Goal: Transaction & Acquisition: Obtain resource

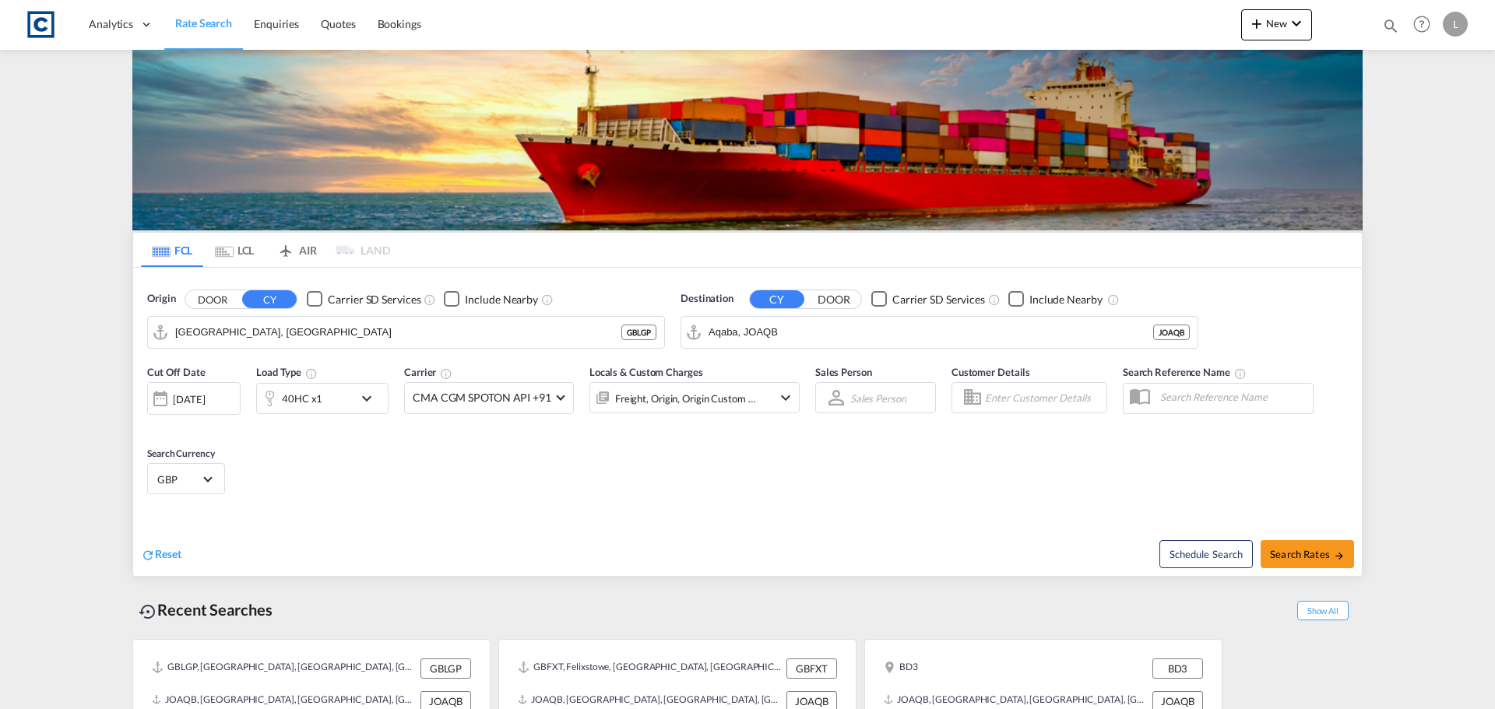
click at [226, 296] on button "DOOR" at bounding box center [212, 299] width 54 height 18
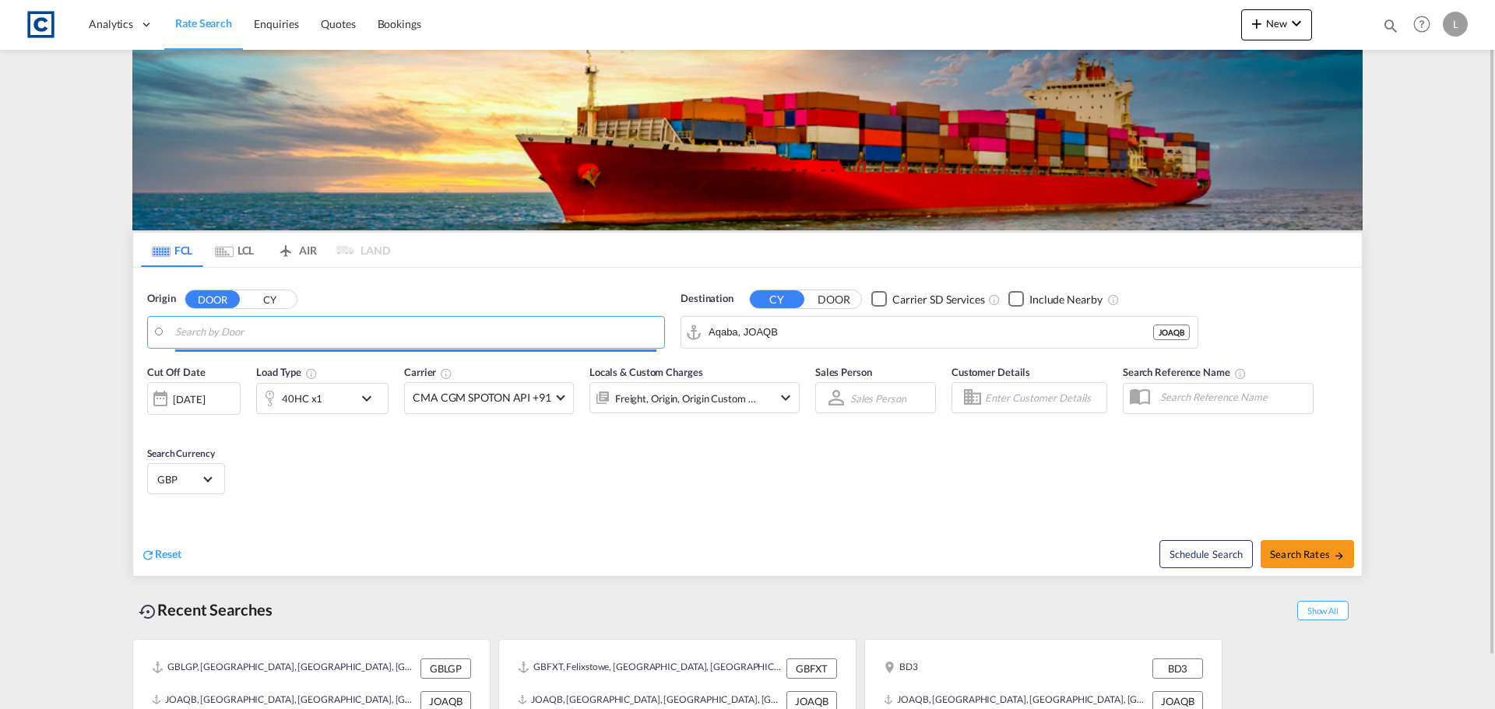
click at [234, 329] on input "Search by Door" at bounding box center [415, 332] width 481 height 23
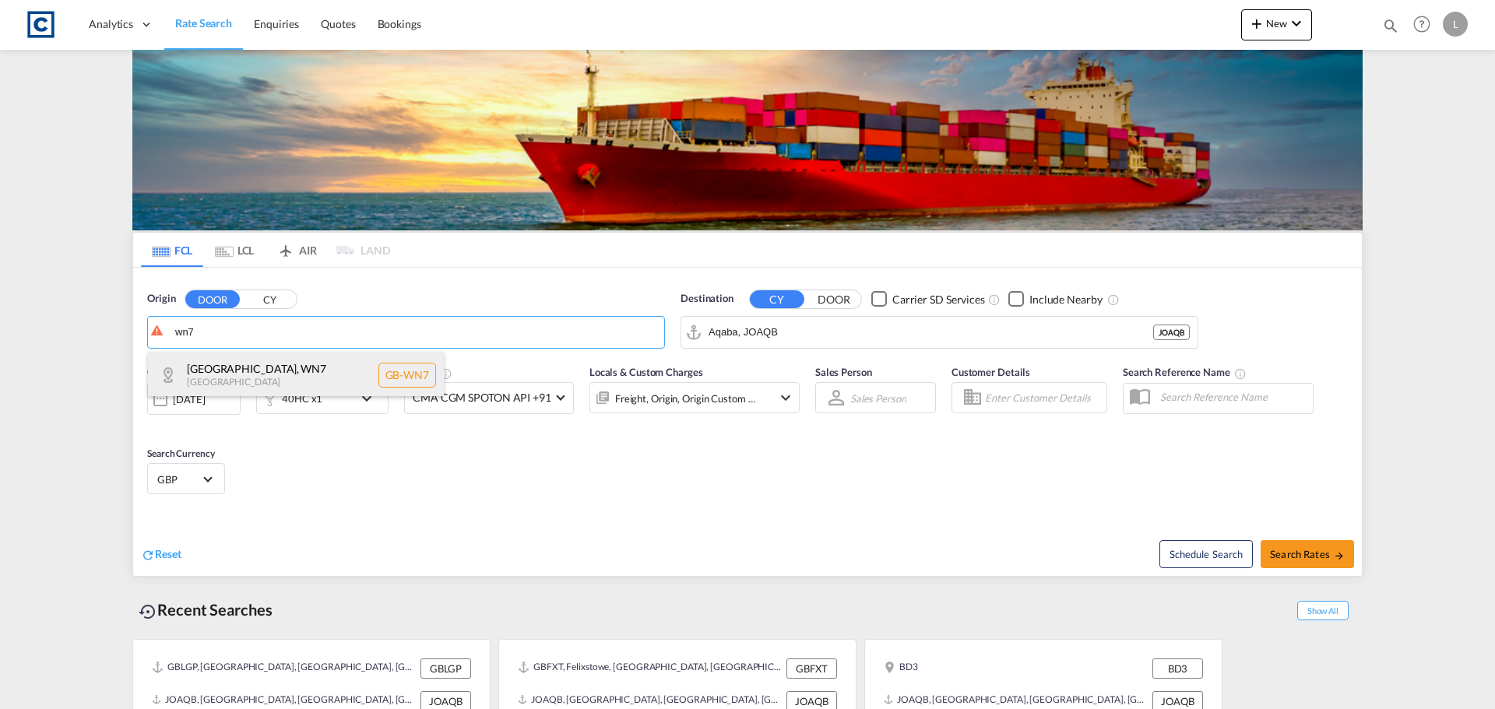
click at [280, 372] on div "Wigan , WN7 United Kingdom GB-WN7" at bounding box center [296, 375] width 296 height 47
type input "GB-WN7, [GEOGRAPHIC_DATA]"
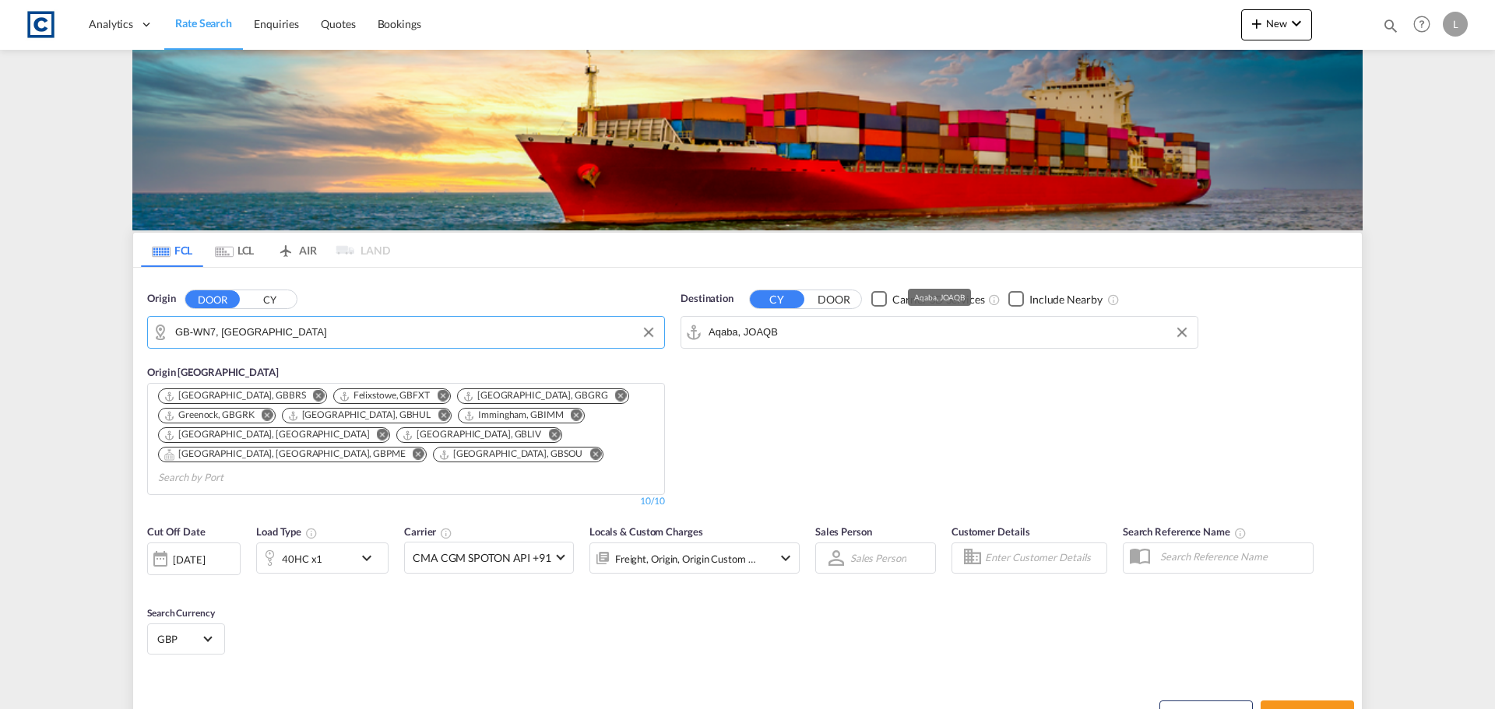
click at [805, 334] on input "Aqaba, JOAQB" at bounding box center [948, 332] width 481 height 23
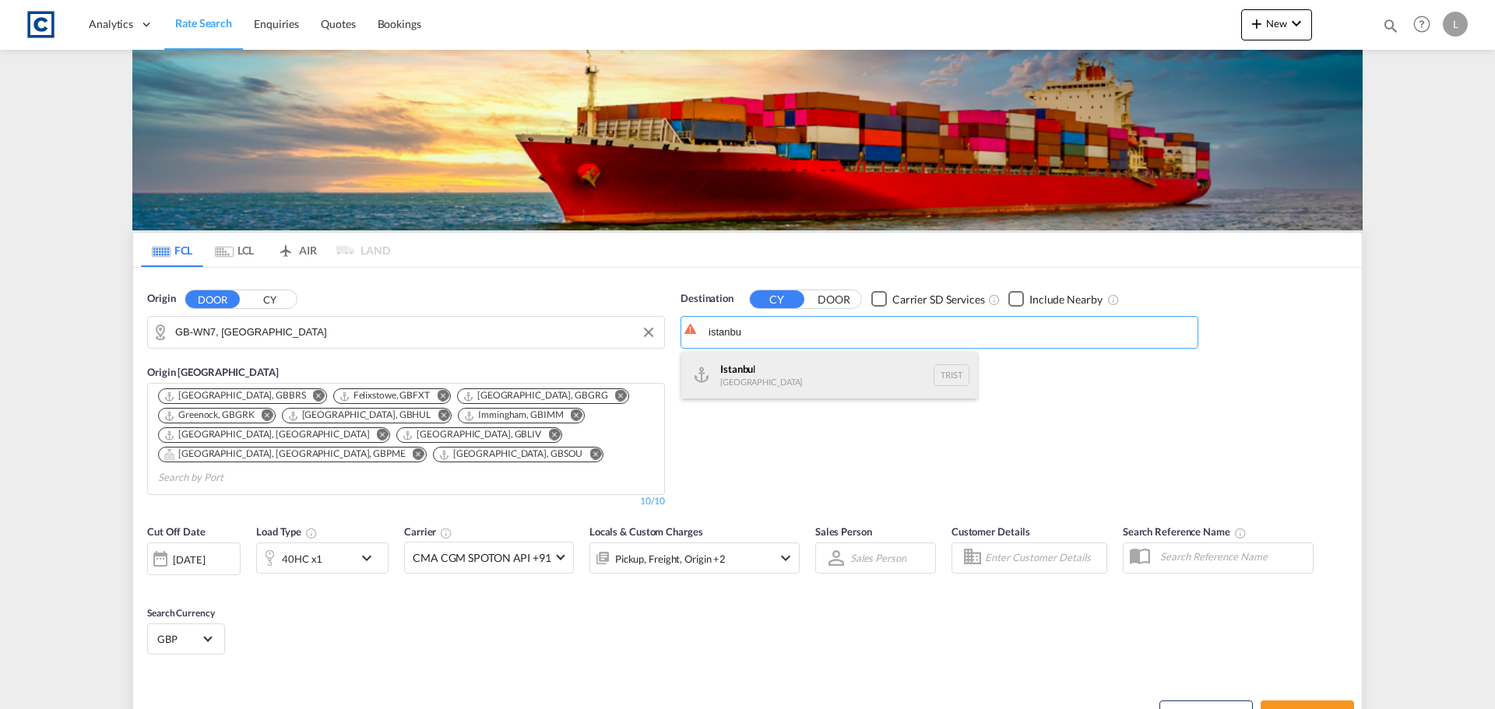
click at [746, 371] on div "Istanbu l Turkey TRIST" at bounding box center [829, 375] width 296 height 47
type input "[GEOGRAPHIC_DATA], TRIST"
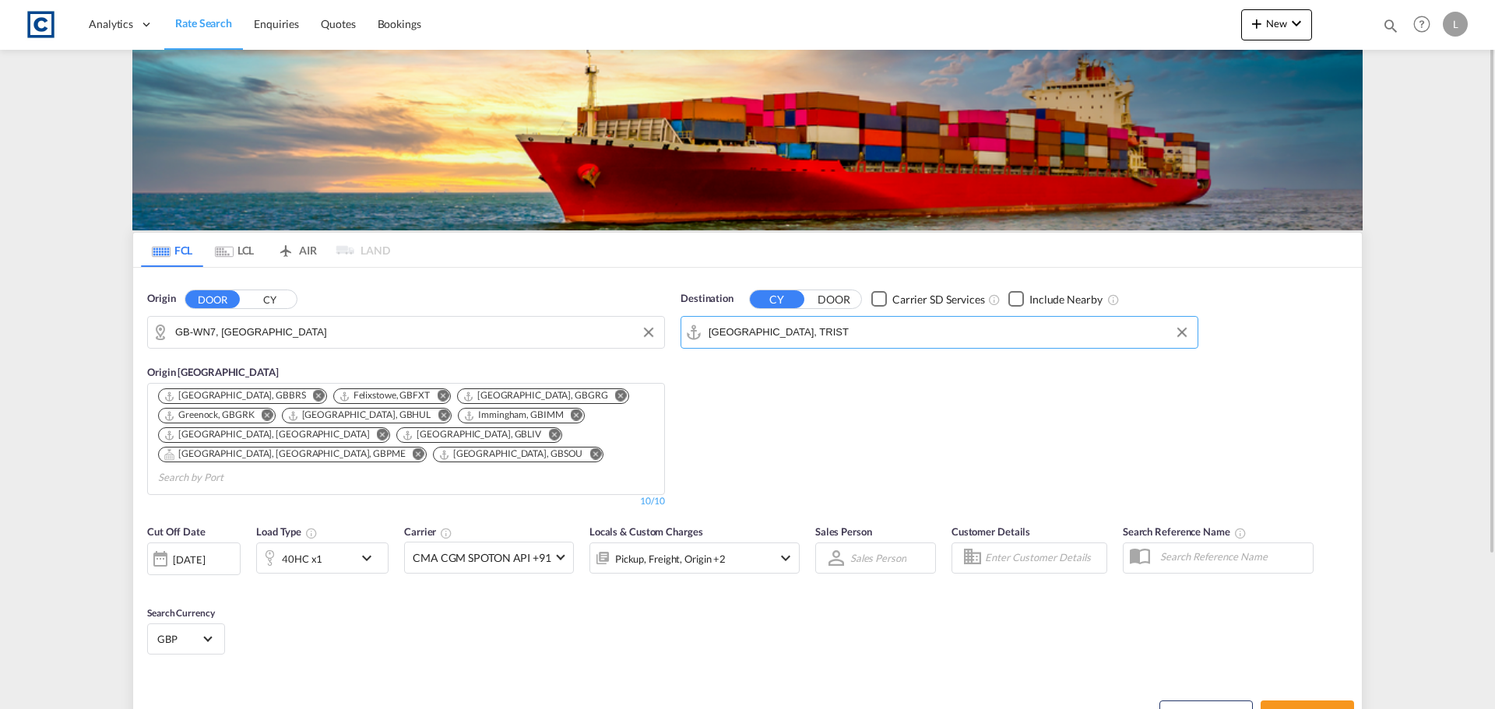
click at [347, 543] on div "40HC x1" at bounding box center [305, 558] width 97 height 31
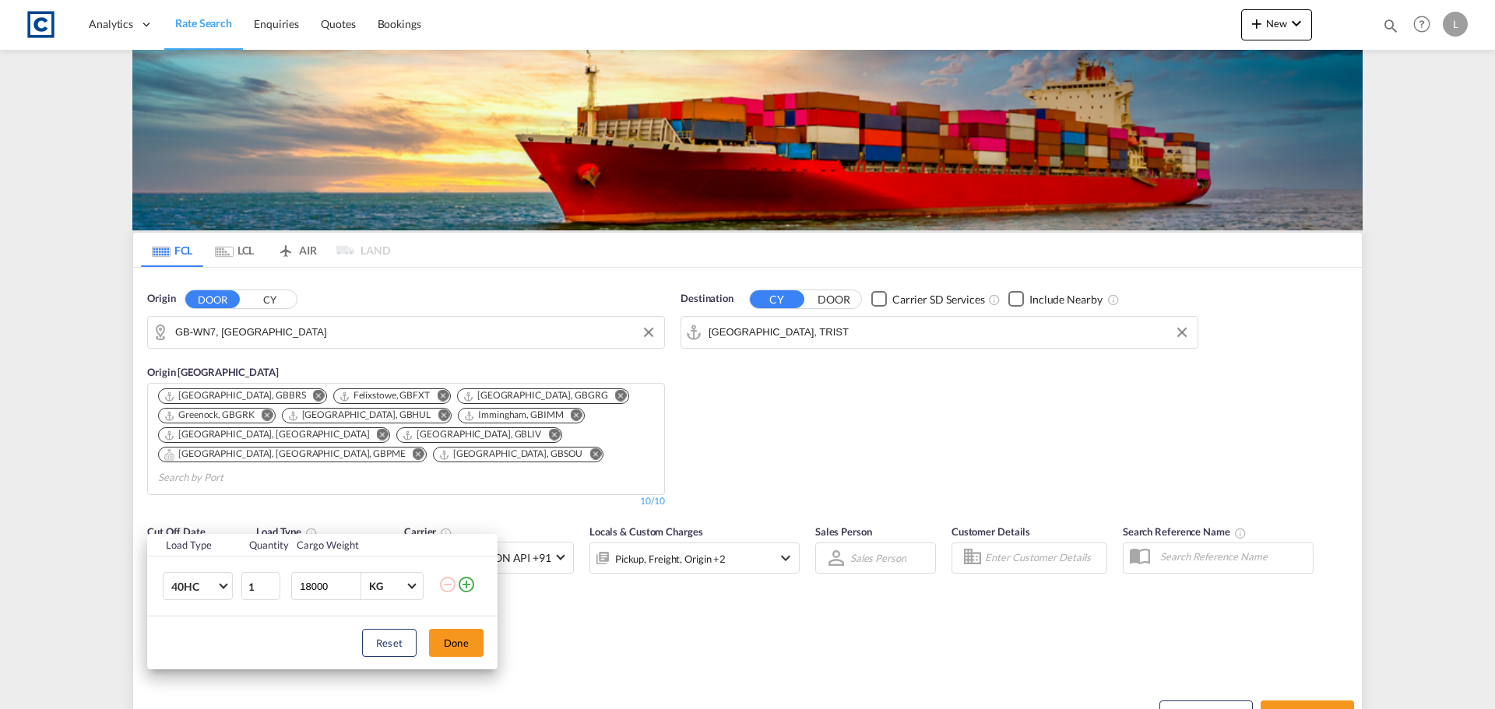
click at [197, 601] on td "40HC 20GP 40GP 40HC 45HC 20RE 40RE 40HR 20OT 40OT 20FR 40FR 40NR 20NR 45S 20TK …" at bounding box center [193, 587] width 93 height 60
click at [200, 587] on span "40HC" at bounding box center [193, 587] width 45 height 16
click at [200, 553] on md-option "40GP" at bounding box center [212, 549] width 106 height 37
click at [445, 642] on button "Done" at bounding box center [456, 643] width 54 height 28
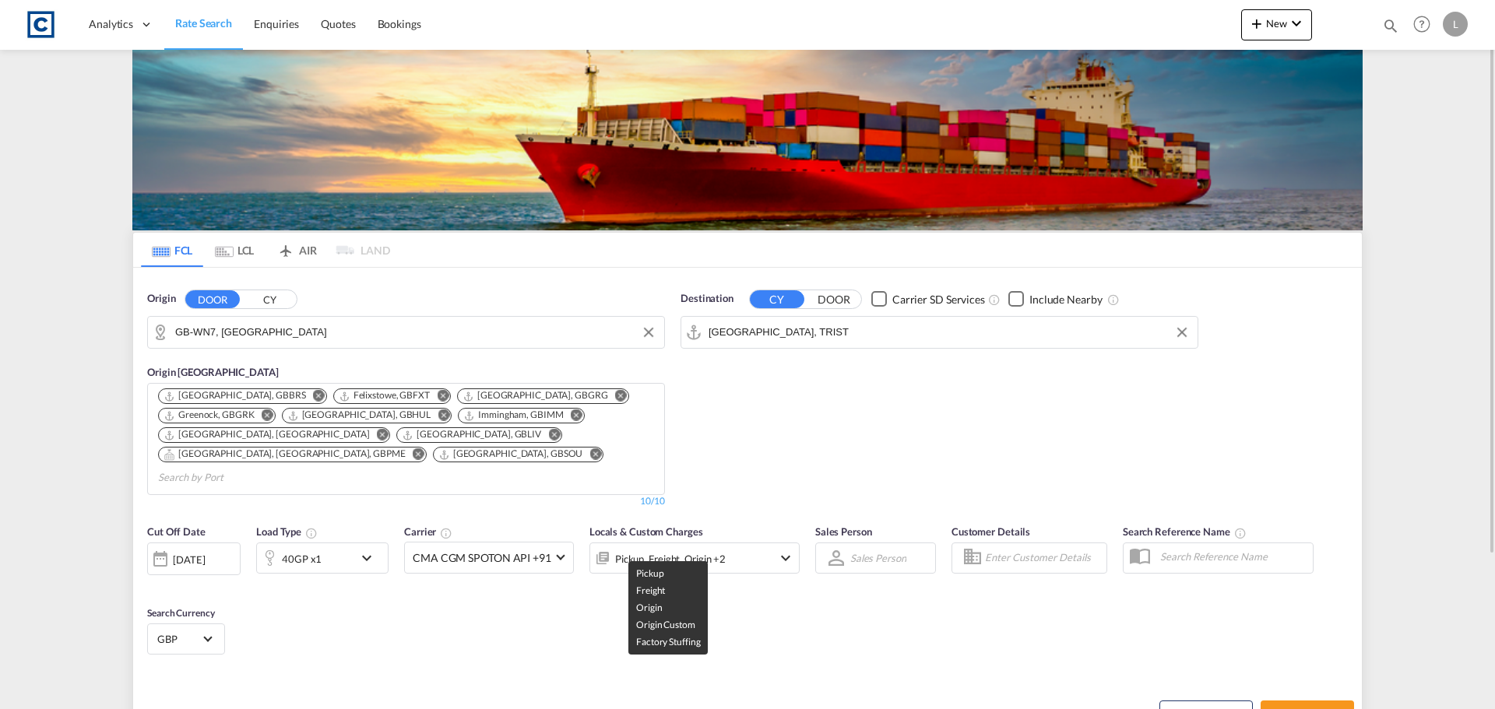
click at [683, 548] on div "Pickup, Freight, Origin +2" at bounding box center [670, 559] width 111 height 22
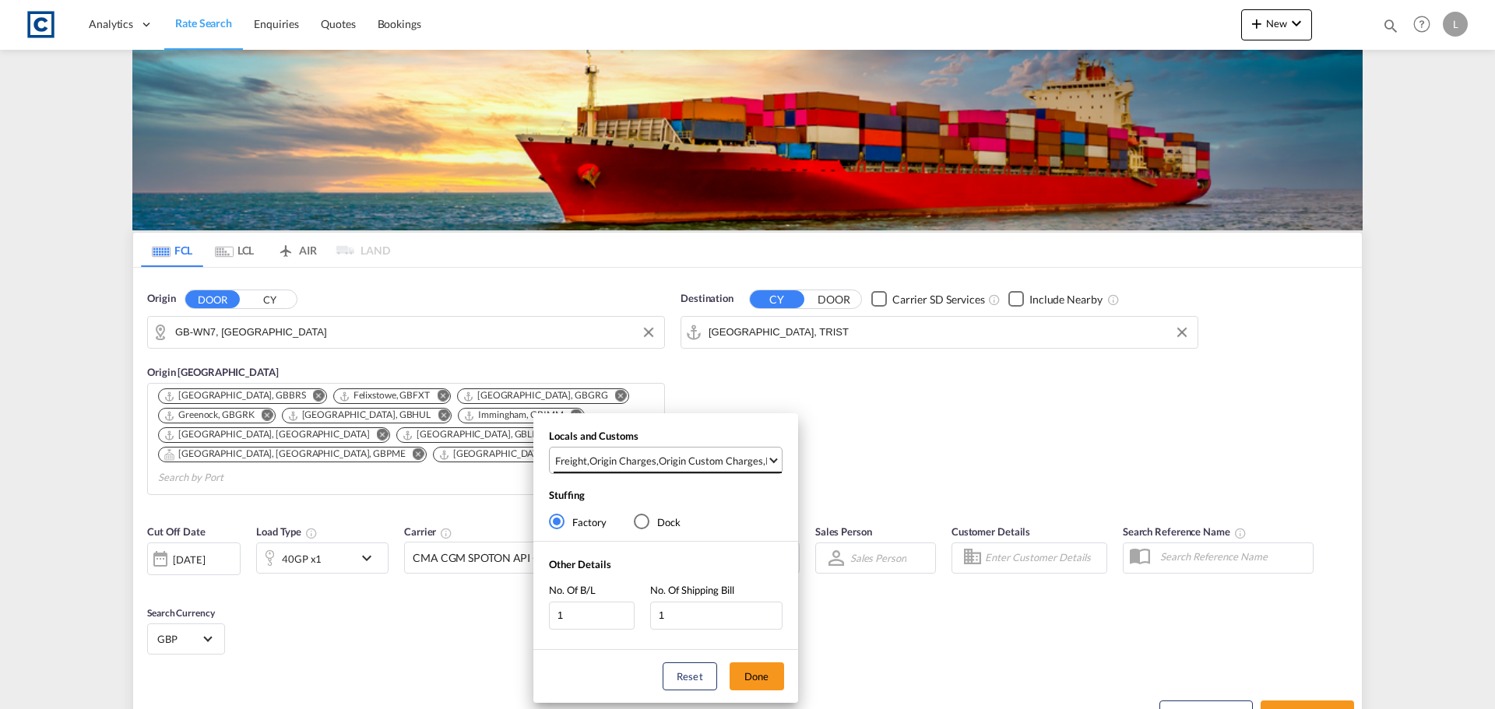
click at [696, 456] on div "Origin Custom Charges" at bounding box center [711, 461] width 104 height 14
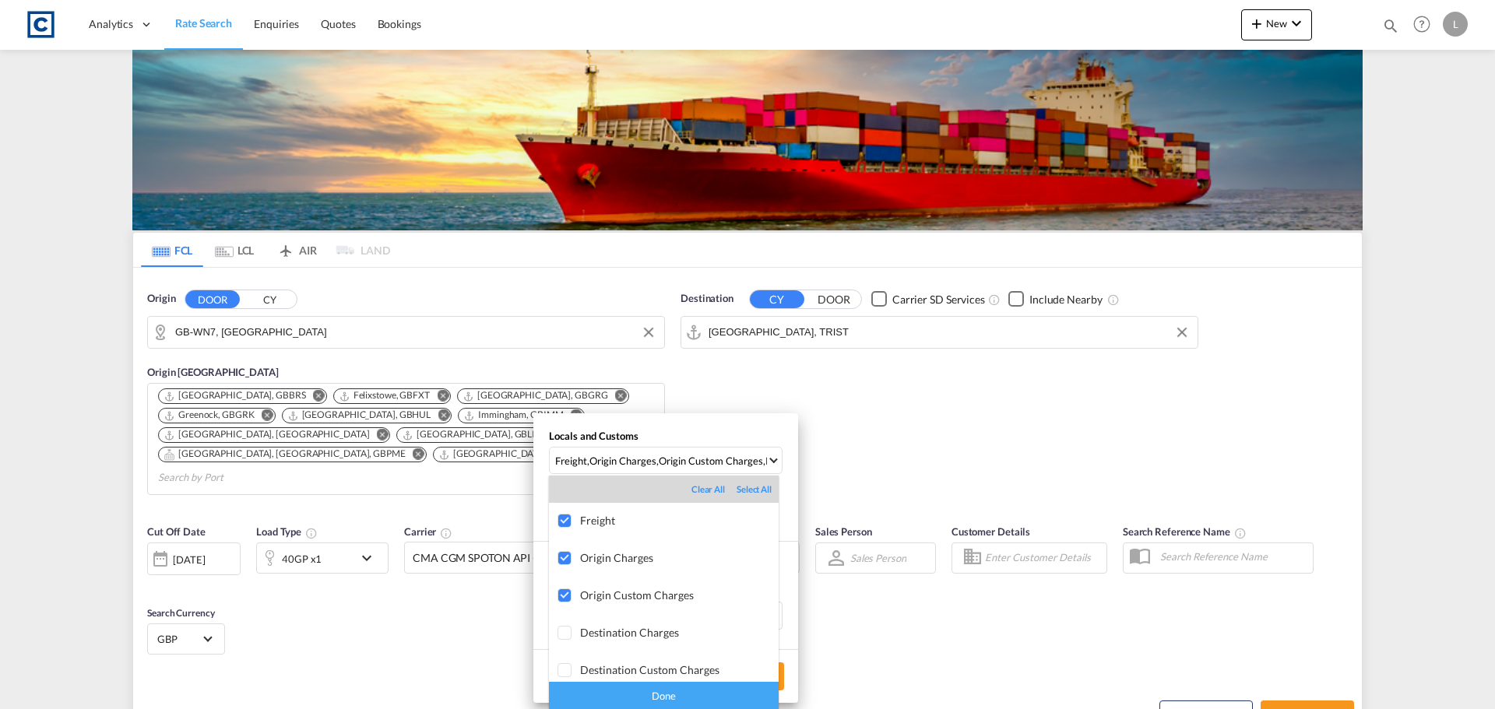
drag, startPoint x: 697, startPoint y: 705, endPoint x: 759, endPoint y: 694, distance: 63.4
click at [697, 705] on div "Done" at bounding box center [664, 695] width 230 height 27
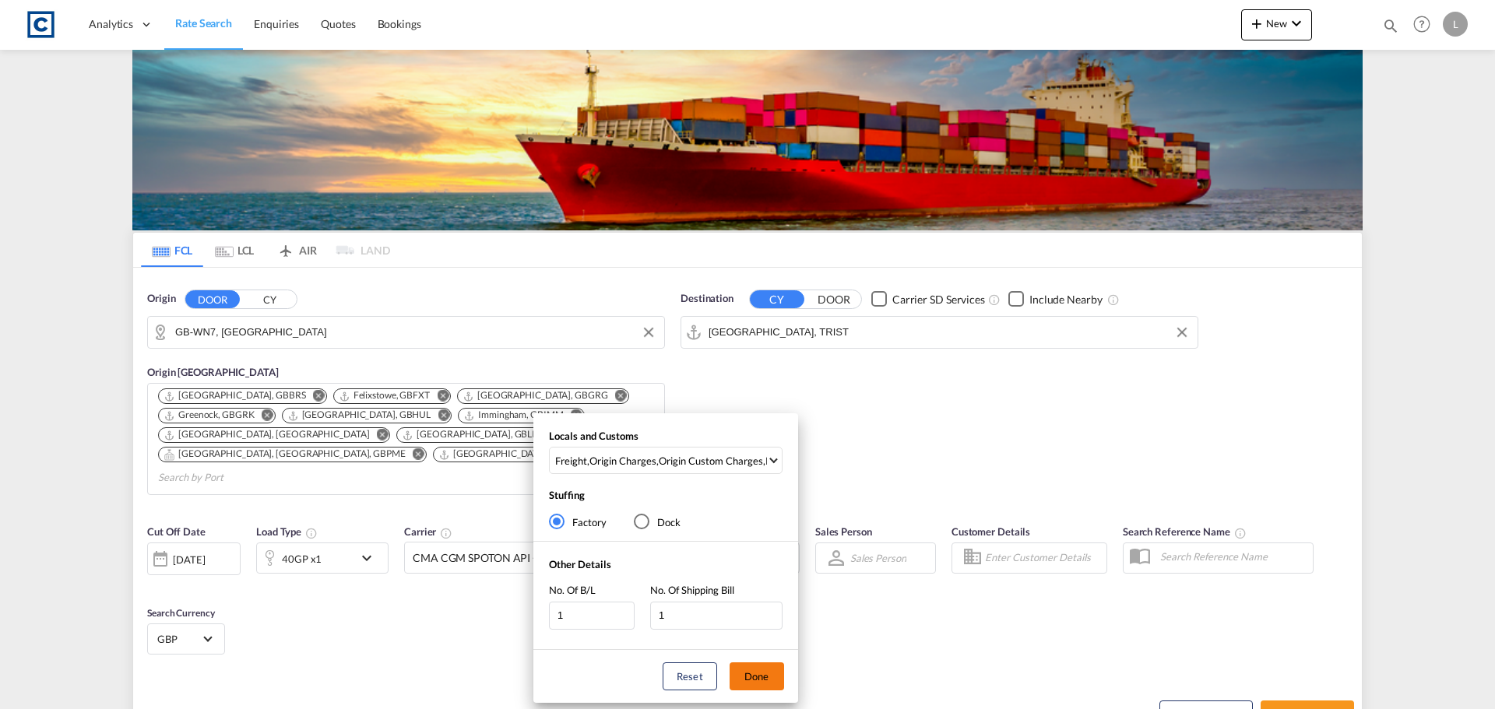
click at [756, 675] on button "Done" at bounding box center [756, 677] width 54 height 28
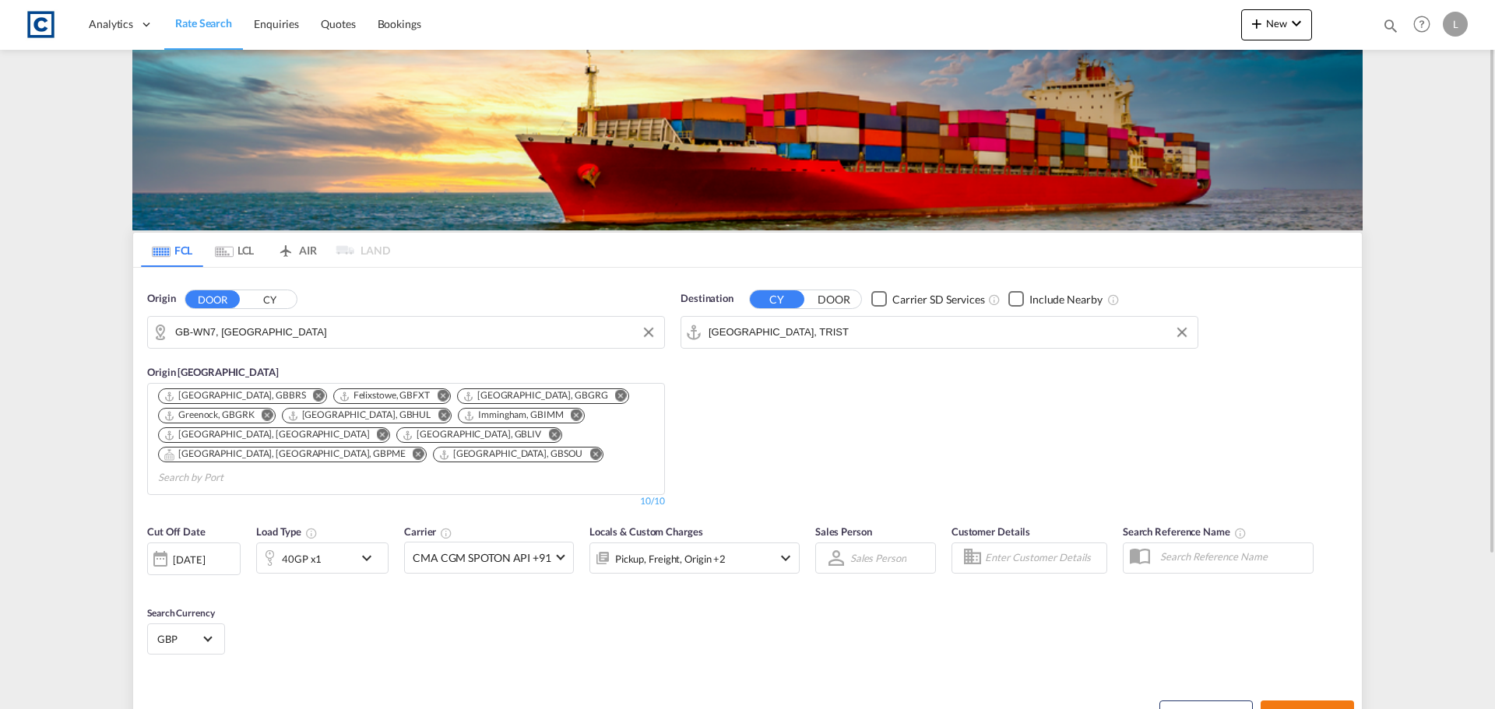
click at [1309, 701] on button "Search Rates" at bounding box center [1306, 715] width 93 height 28
type input "WN7 to TRIST / 8 Sep 2025"
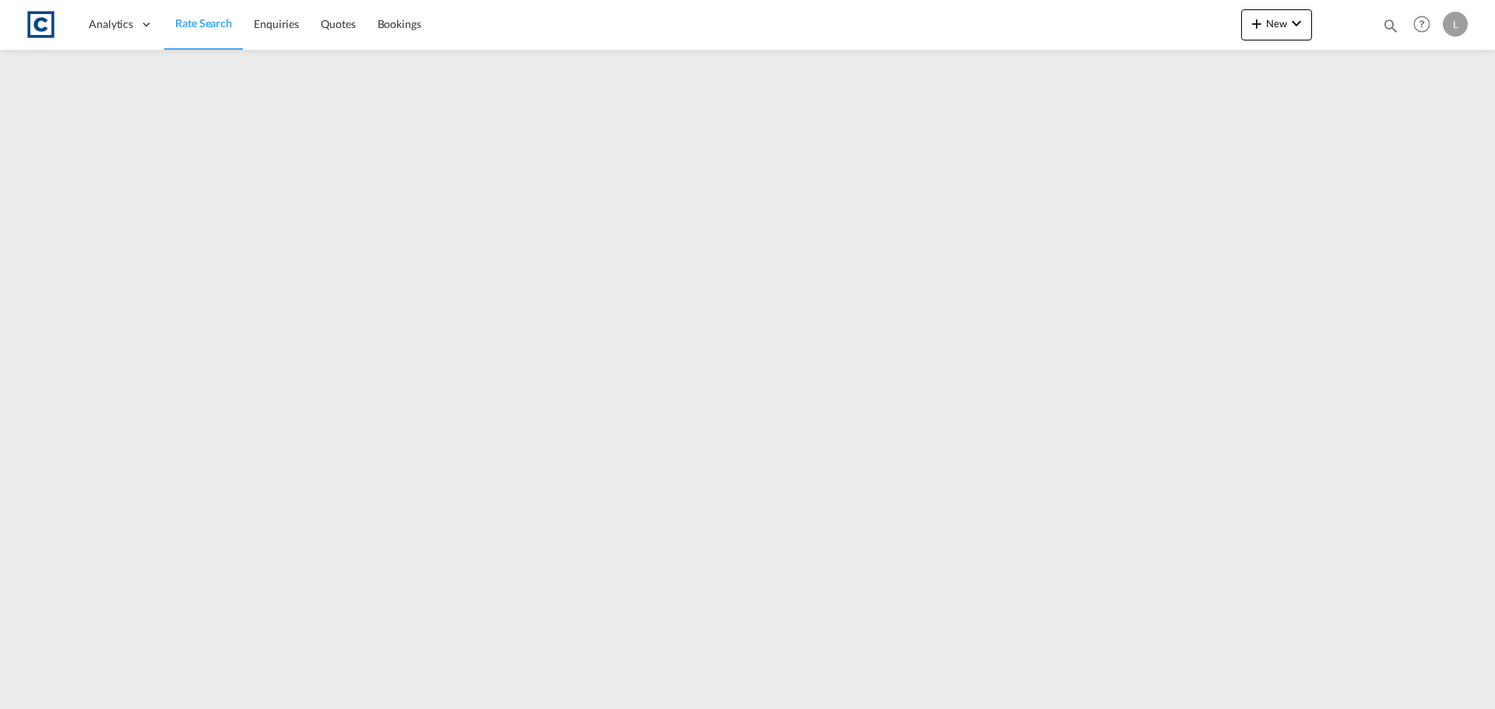
click at [193, 15] on link "Rate Search" at bounding box center [203, 24] width 79 height 51
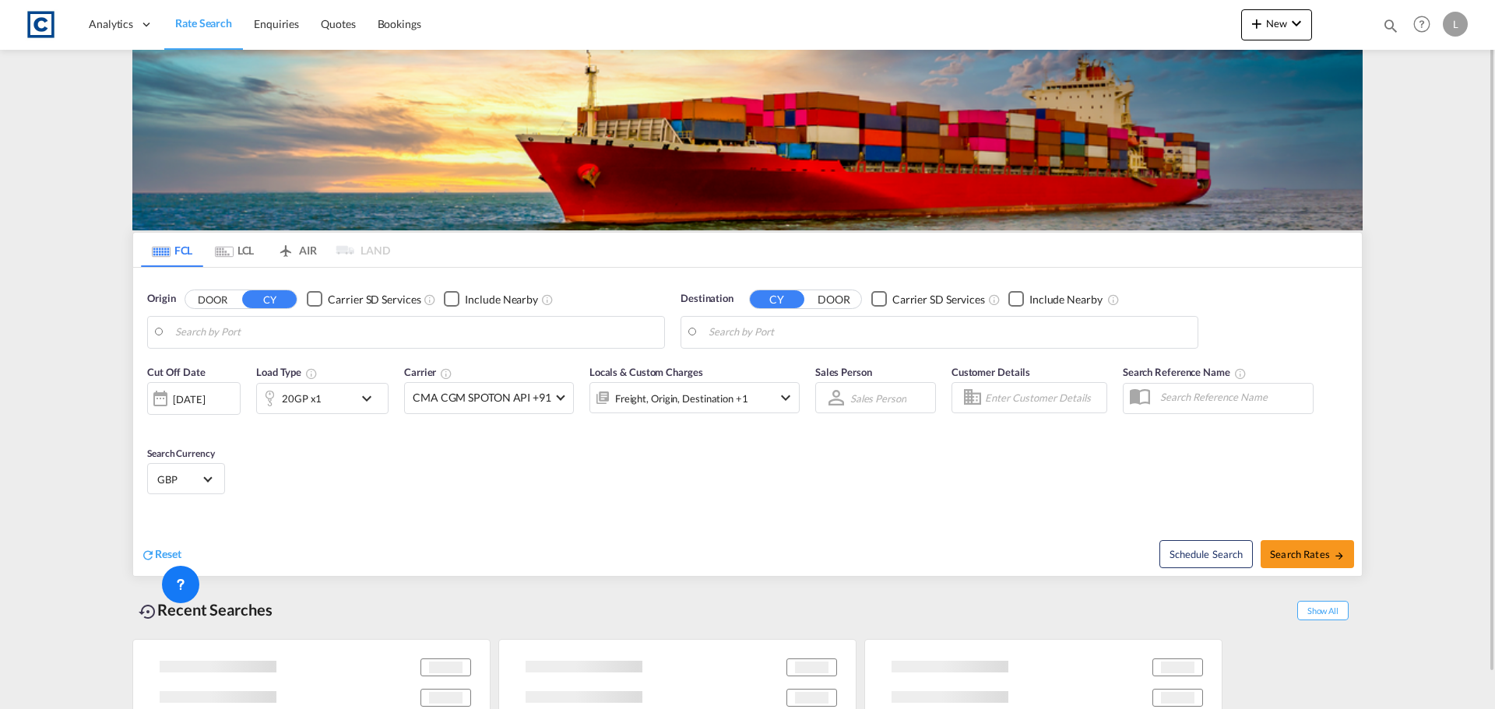
type input "GB-WN7, [GEOGRAPHIC_DATA]"
type input "[GEOGRAPHIC_DATA], TRIST"
